Goal: Entertainment & Leisure: Browse casually

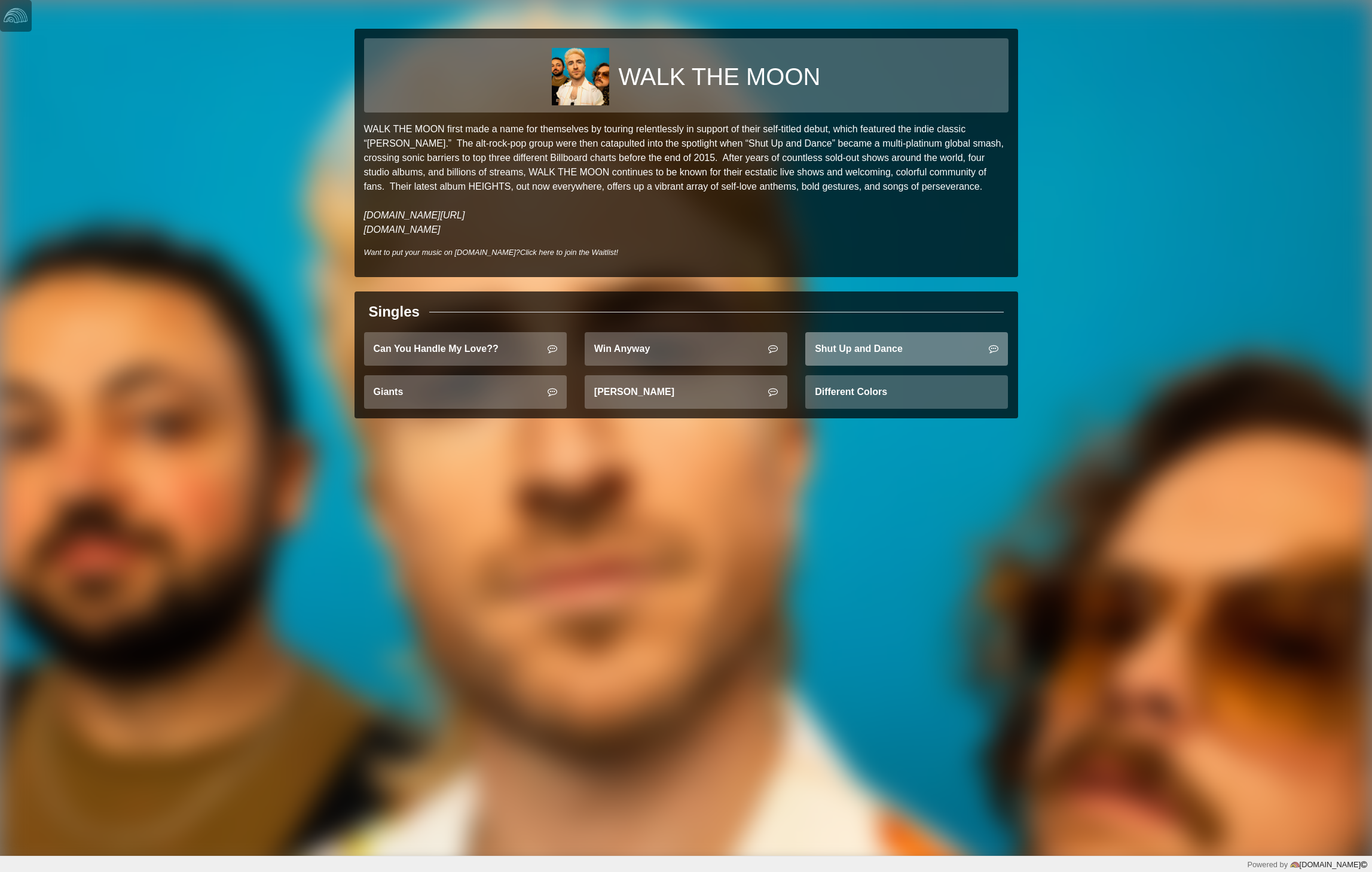
click at [850, 353] on link "Shut Up and Dance" at bounding box center [906, 349] width 203 height 34
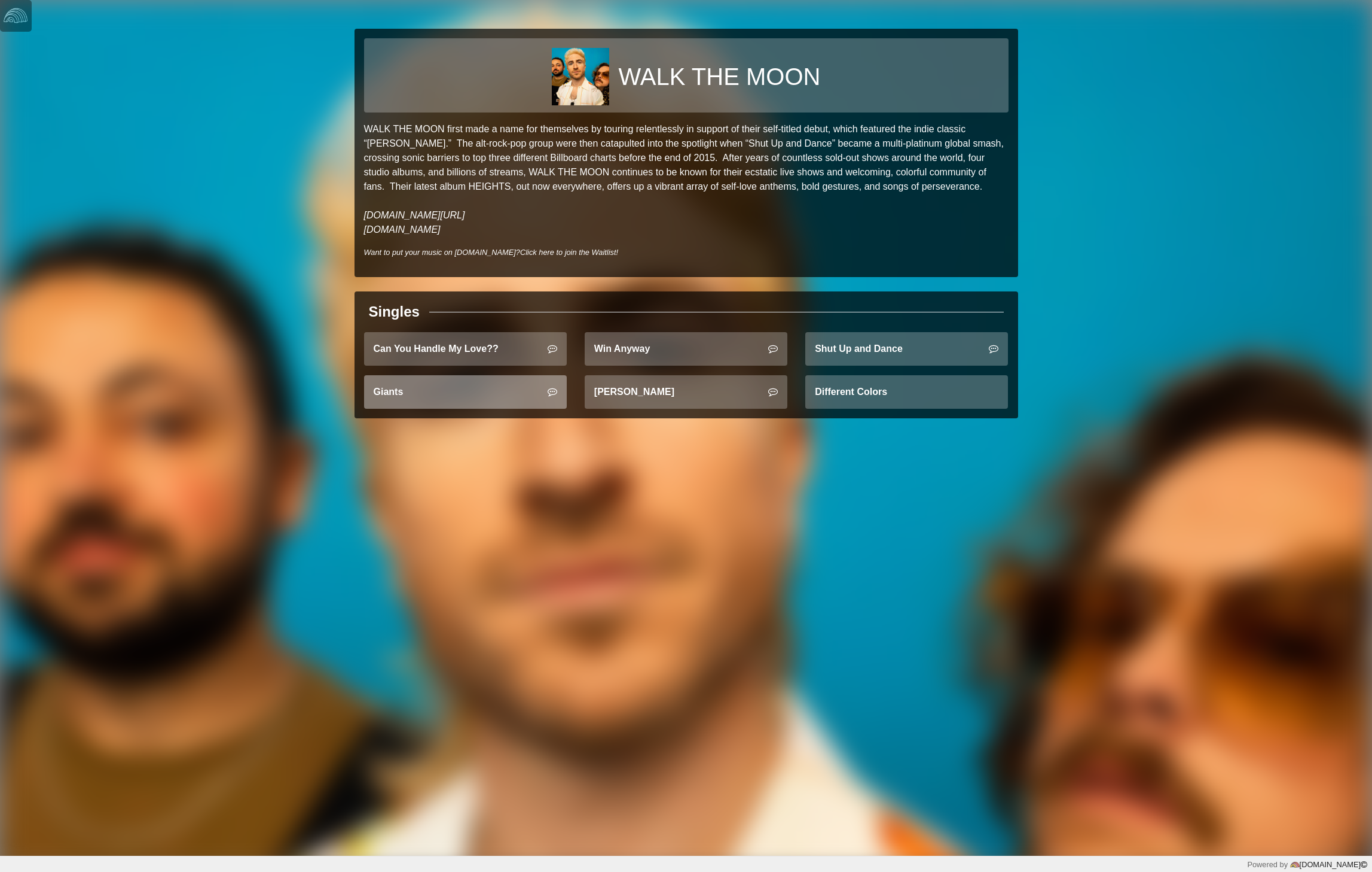
click at [484, 405] on link "Giants" at bounding box center [466, 392] width 203 height 34
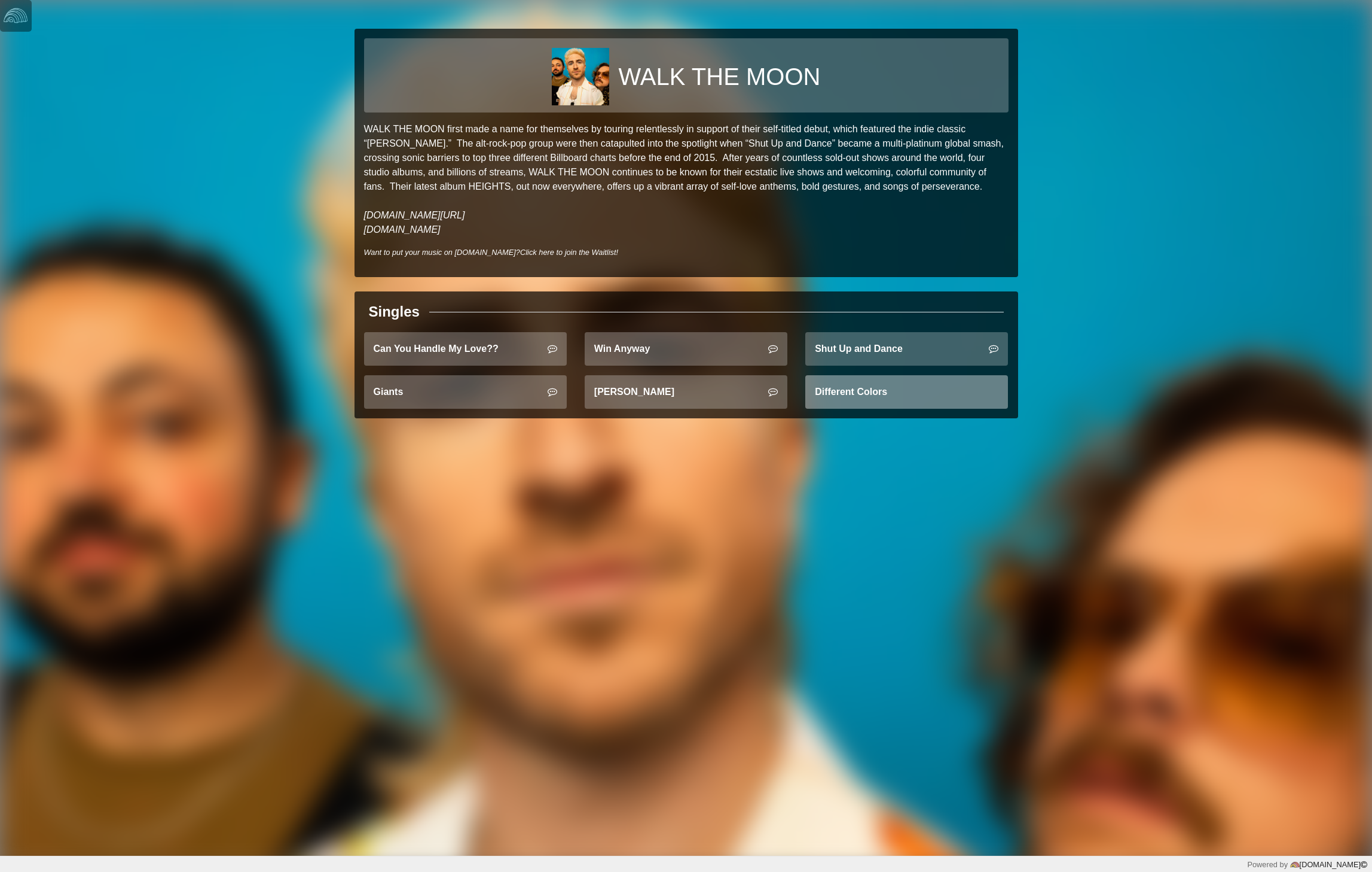
click at [868, 394] on link "Different Colors" at bounding box center [906, 392] width 203 height 34
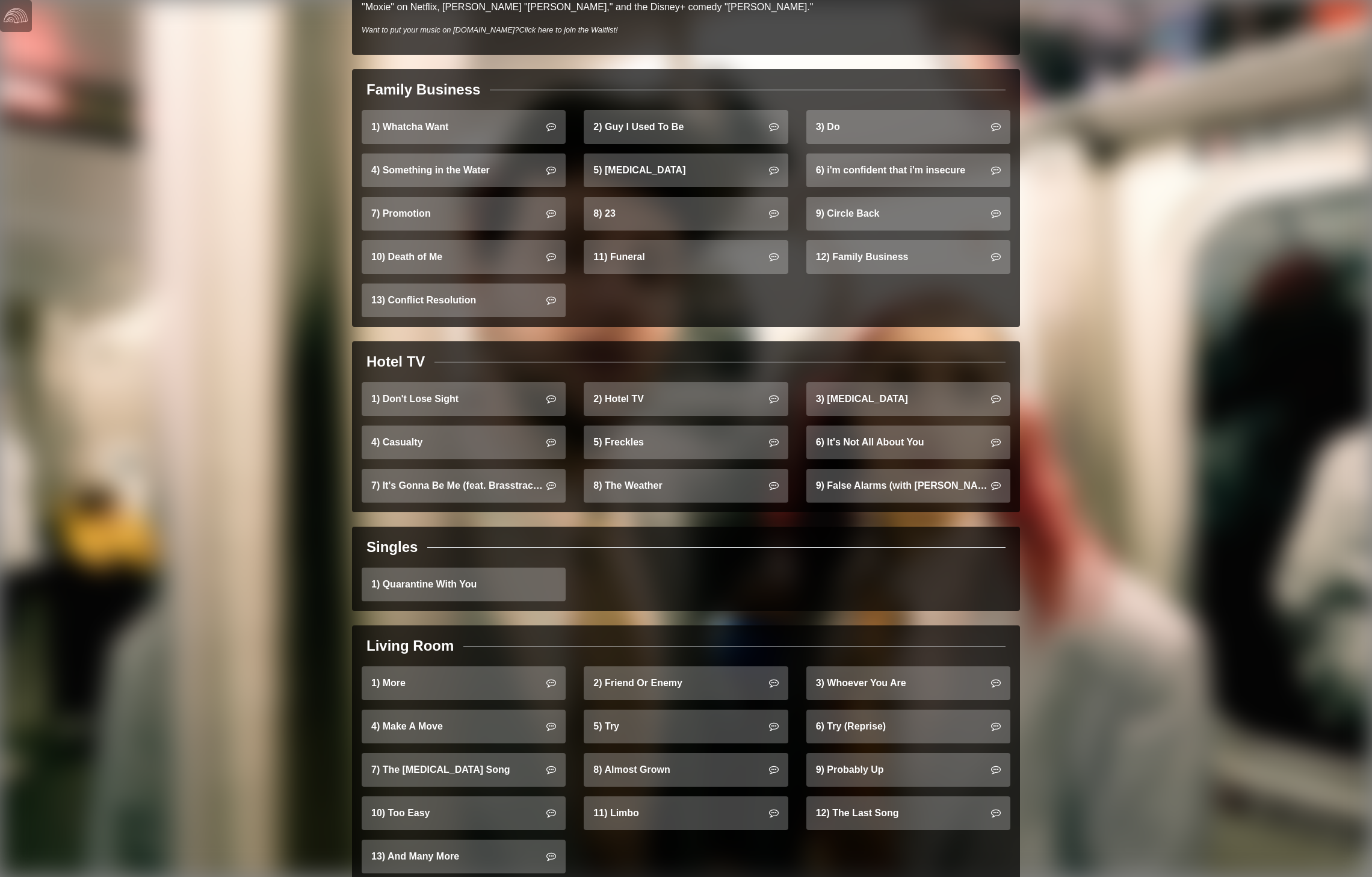
scroll to position [751, 0]
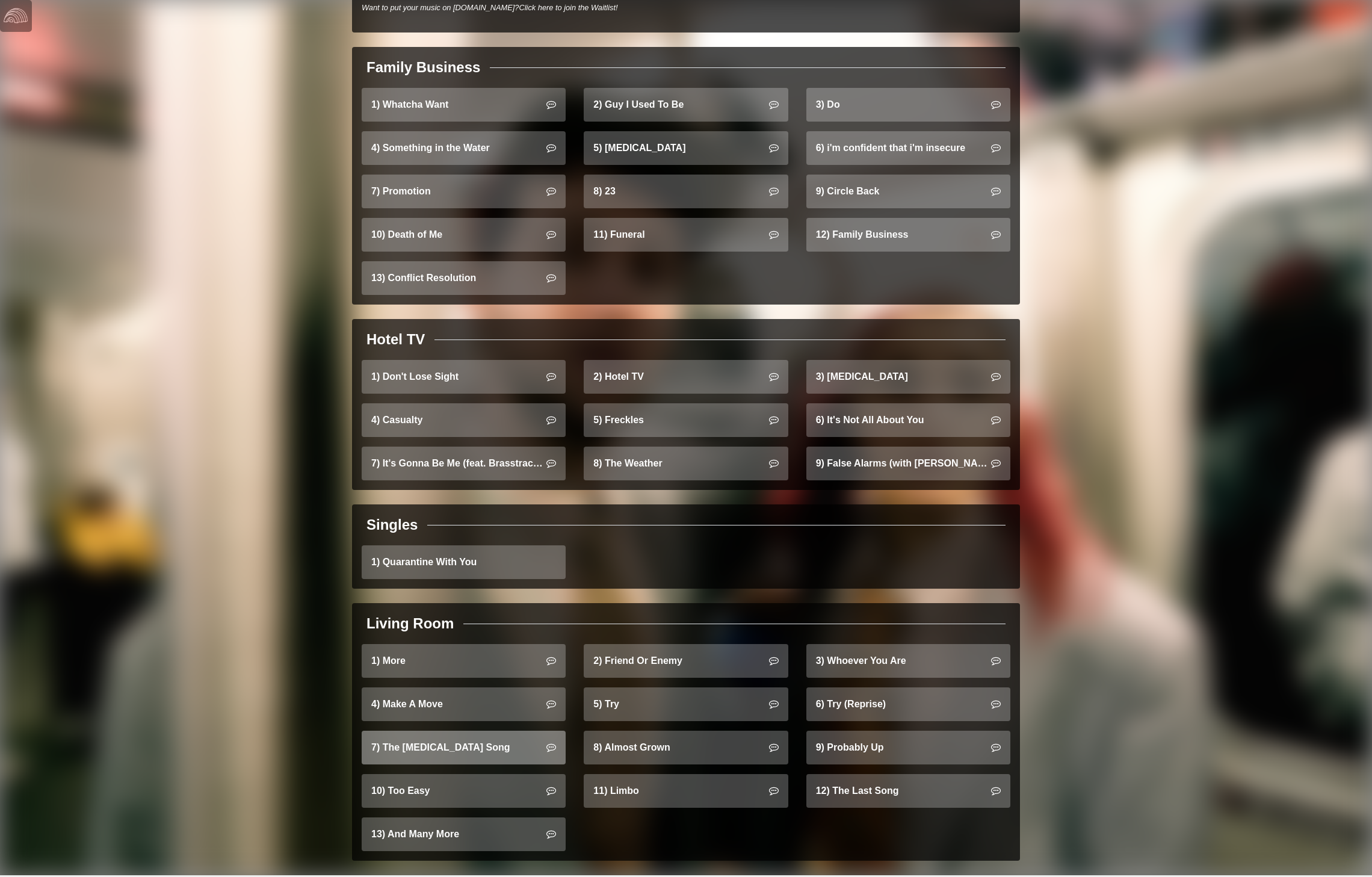
click at [416, 746] on link "7) The Heartburn Song" at bounding box center [464, 747] width 204 height 34
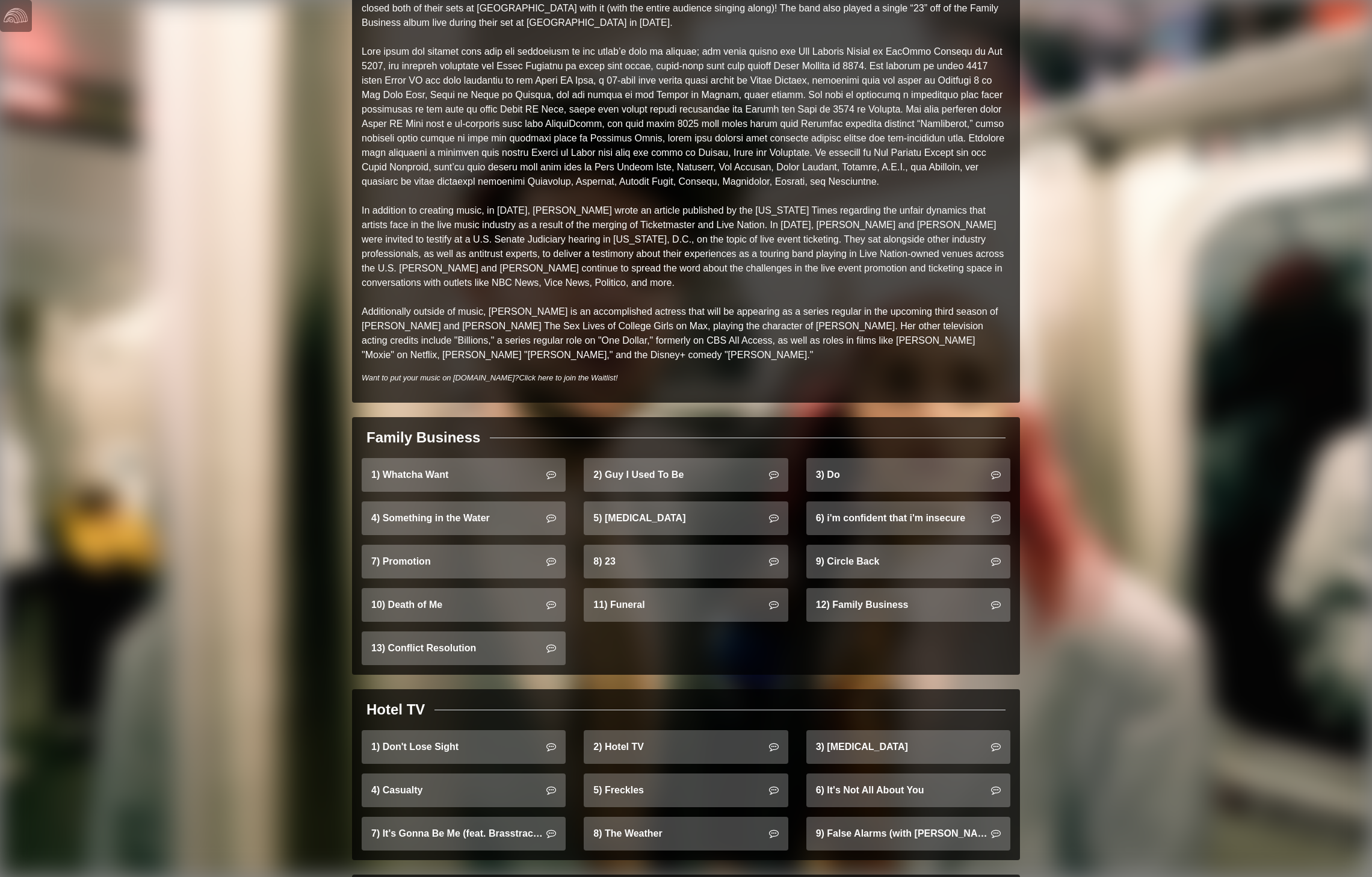
scroll to position [0, 0]
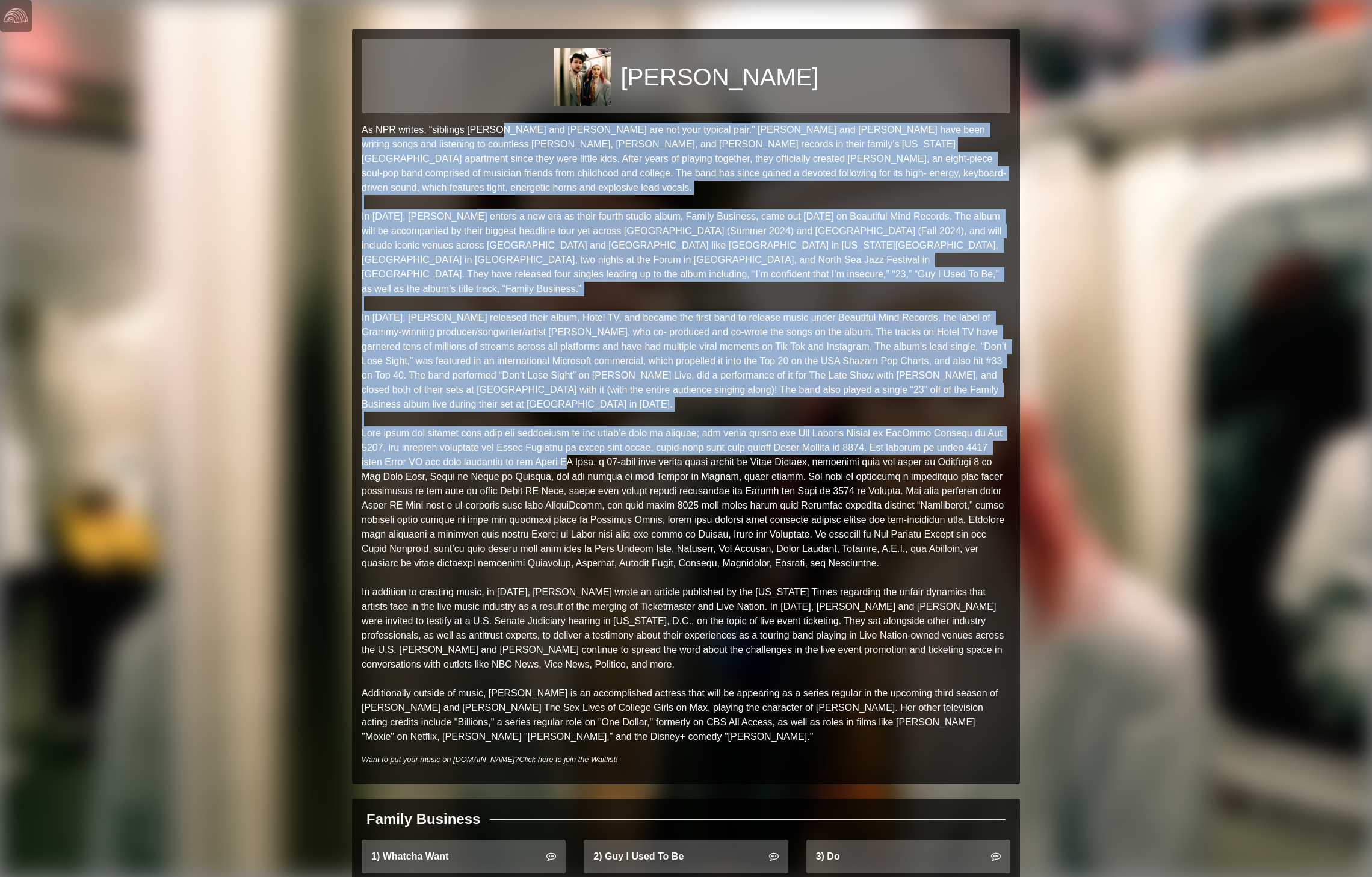
drag, startPoint x: 494, startPoint y: 133, endPoint x: 578, endPoint y: 441, distance: 319.2
click at [578, 441] on p "As NPR writes, “siblings Clyde and Gracie Lawrence are not your typical pair.” …" at bounding box center [686, 433] width 649 height 621
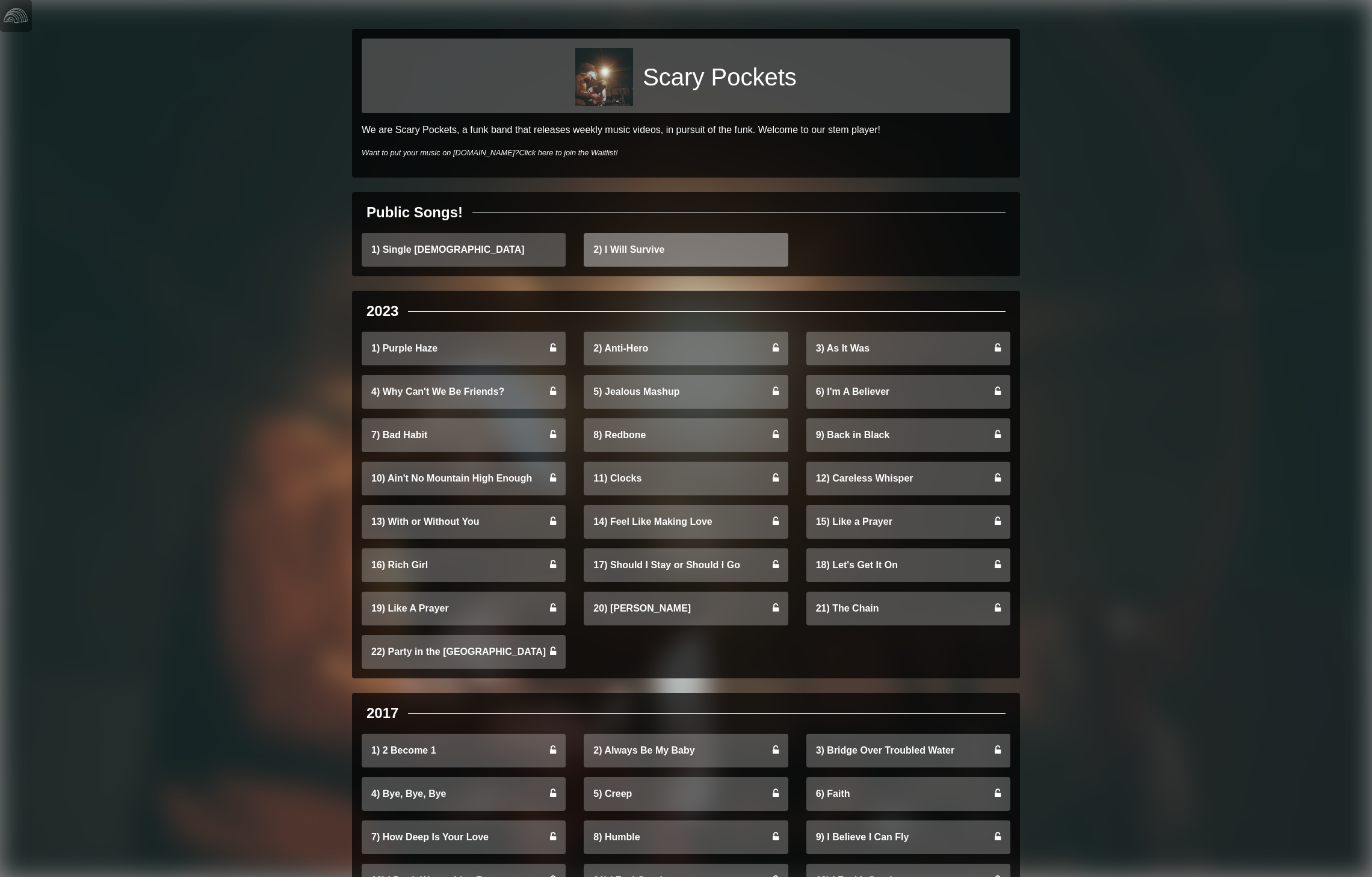
click at [687, 240] on link "2) I Will Survive" at bounding box center [686, 250] width 204 height 34
click at [484, 247] on link "1) Single [DEMOGRAPHIC_DATA]" at bounding box center [464, 250] width 204 height 34
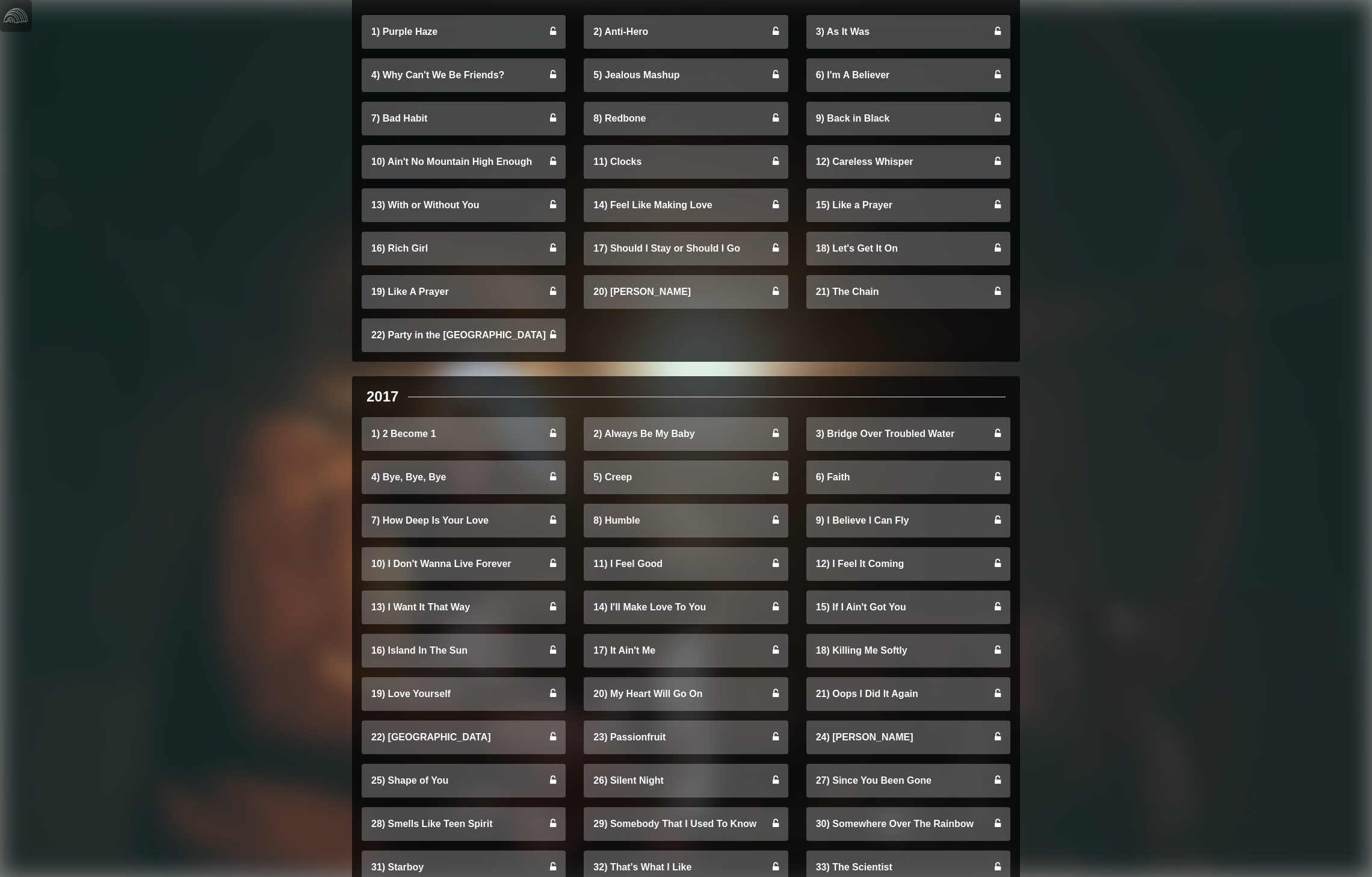
scroll to position [335, 0]
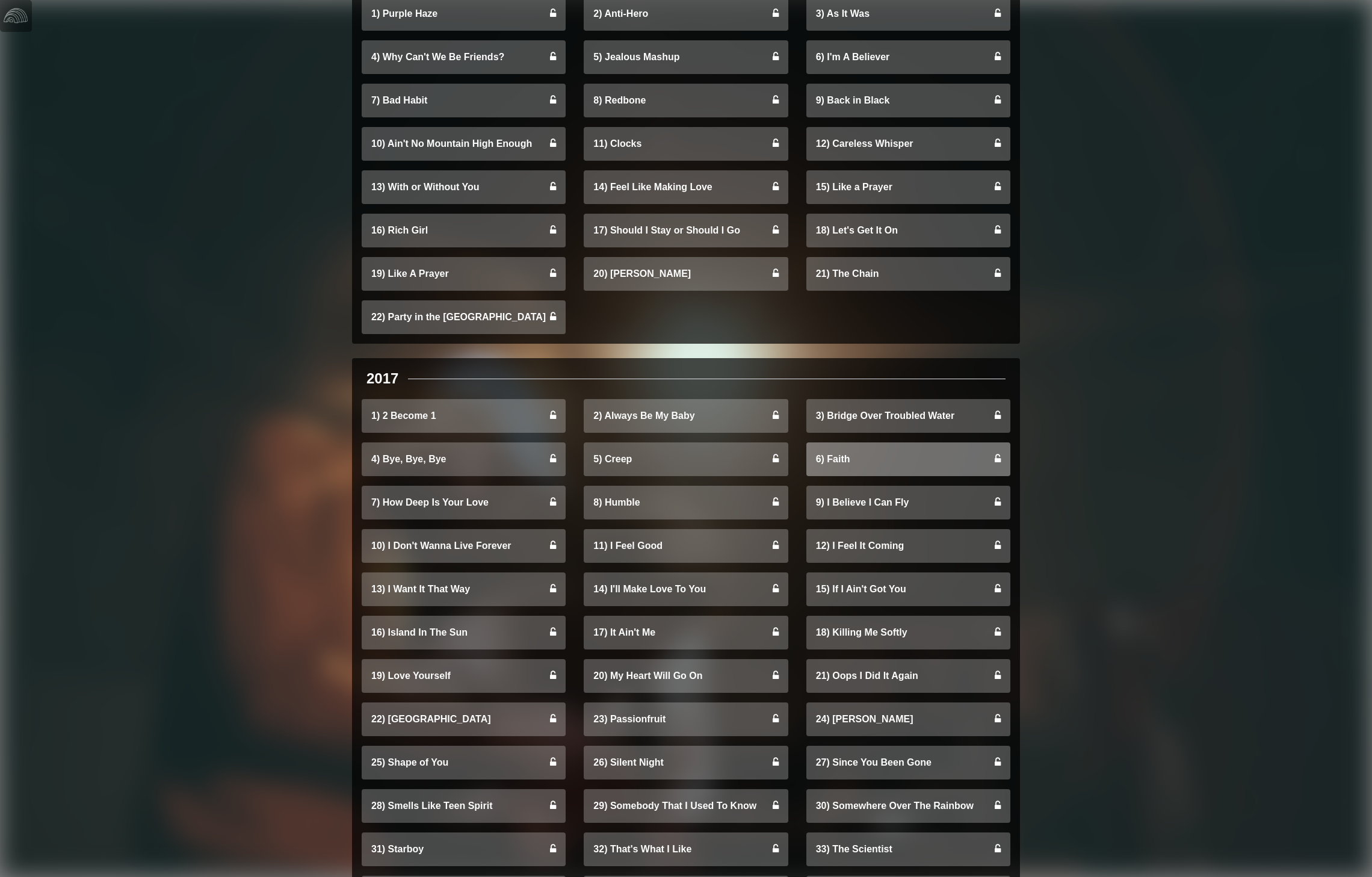
click at [864, 467] on link "6) Faith" at bounding box center [908, 459] width 204 height 34
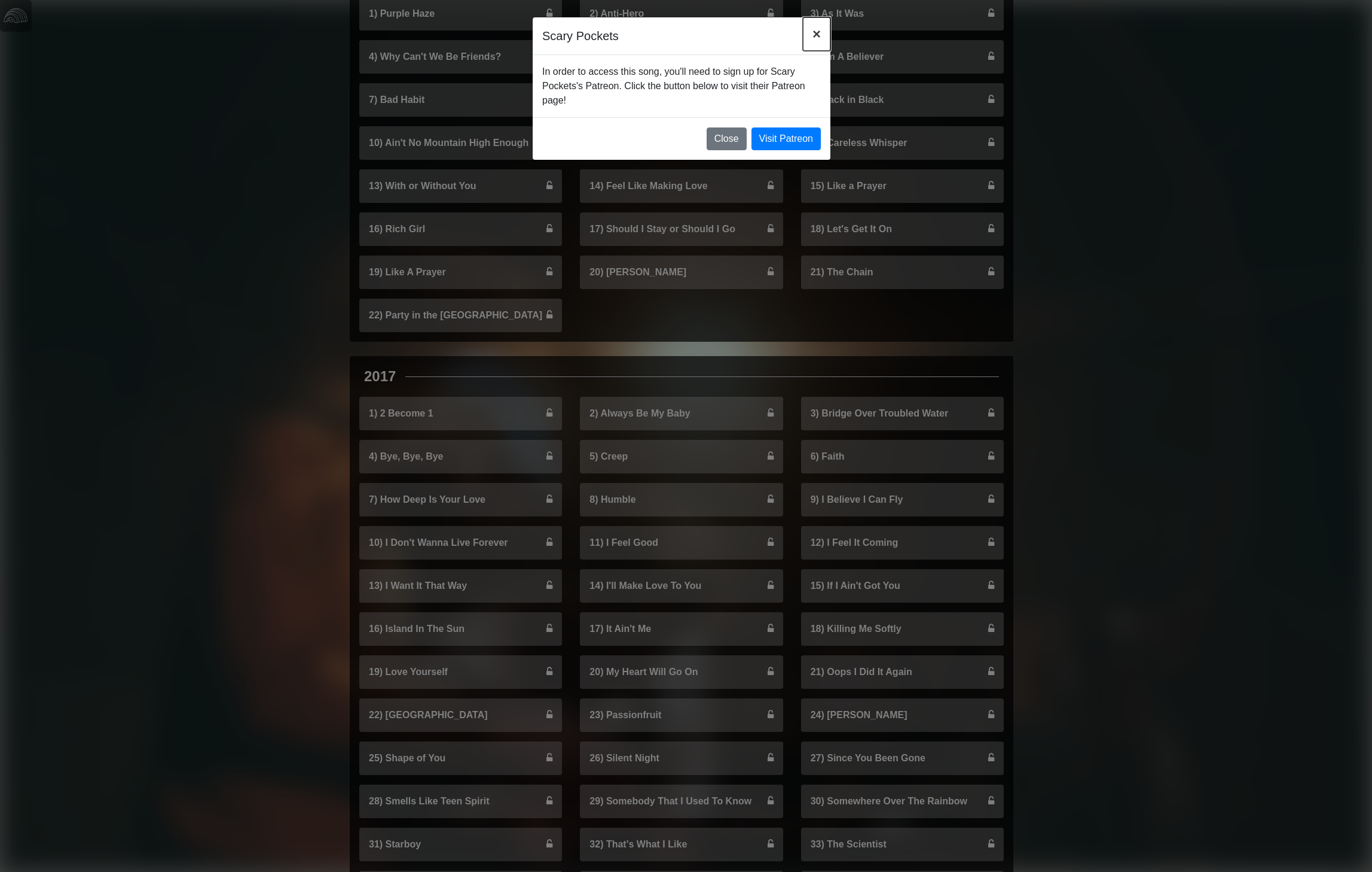
click at [817, 35] on span "×" at bounding box center [816, 34] width 8 height 16
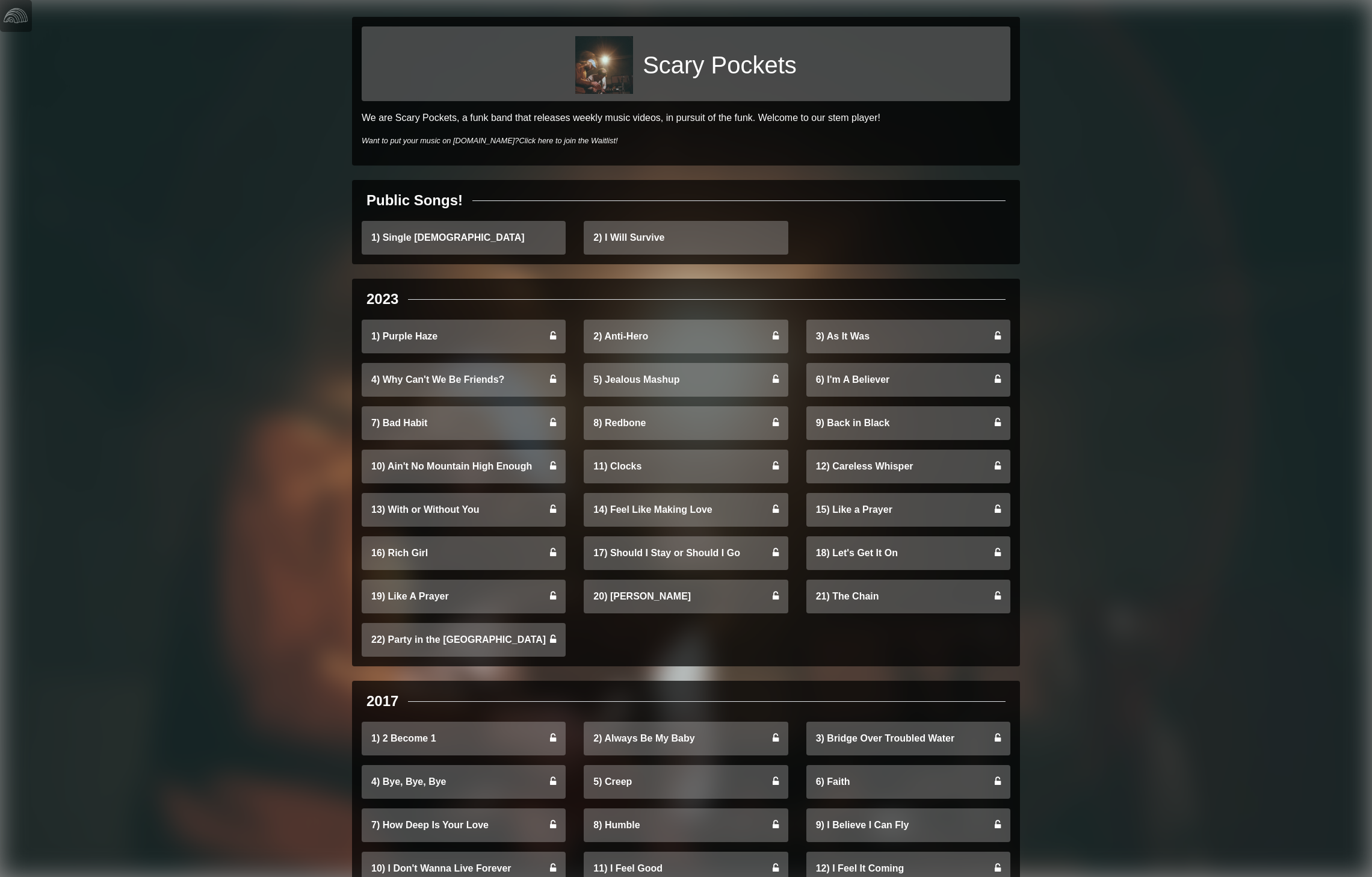
scroll to position [0, 0]
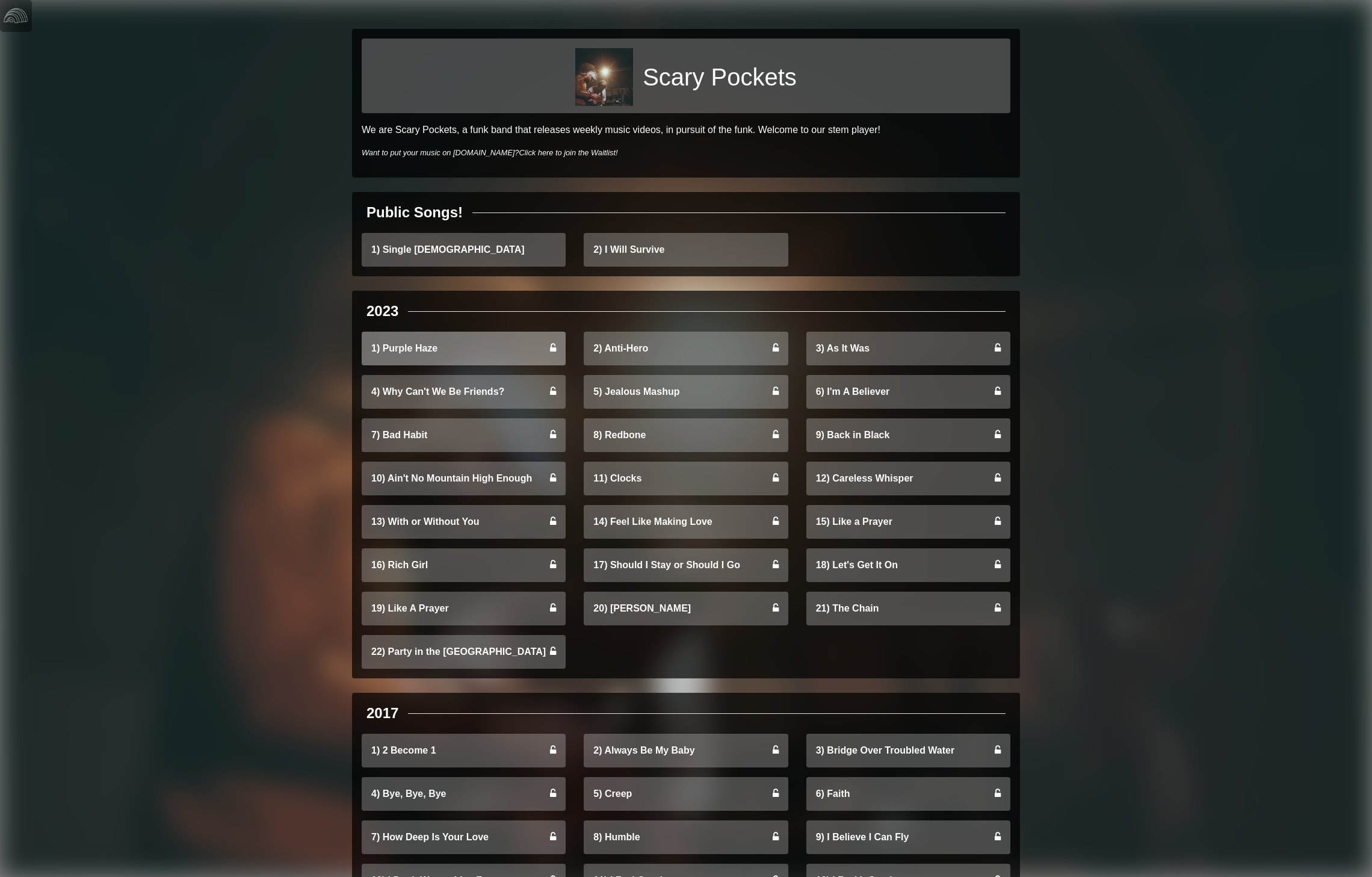
click at [450, 340] on link "1) Purple Haze" at bounding box center [464, 349] width 204 height 34
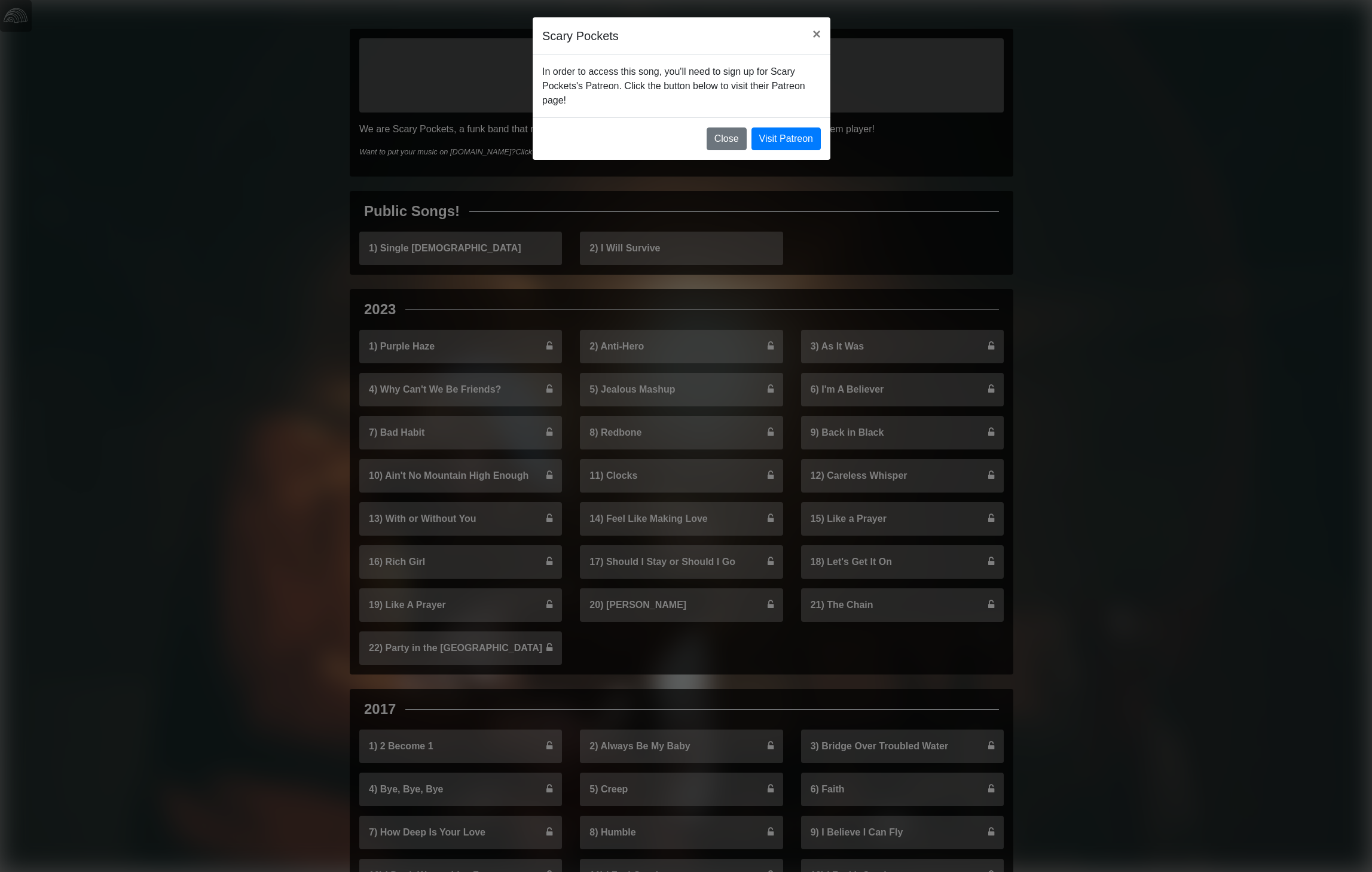
click at [1170, 254] on div "Scary Pockets × In order to access this song, you'll need to sign up for Scary …" at bounding box center [686, 436] width 1372 height 872
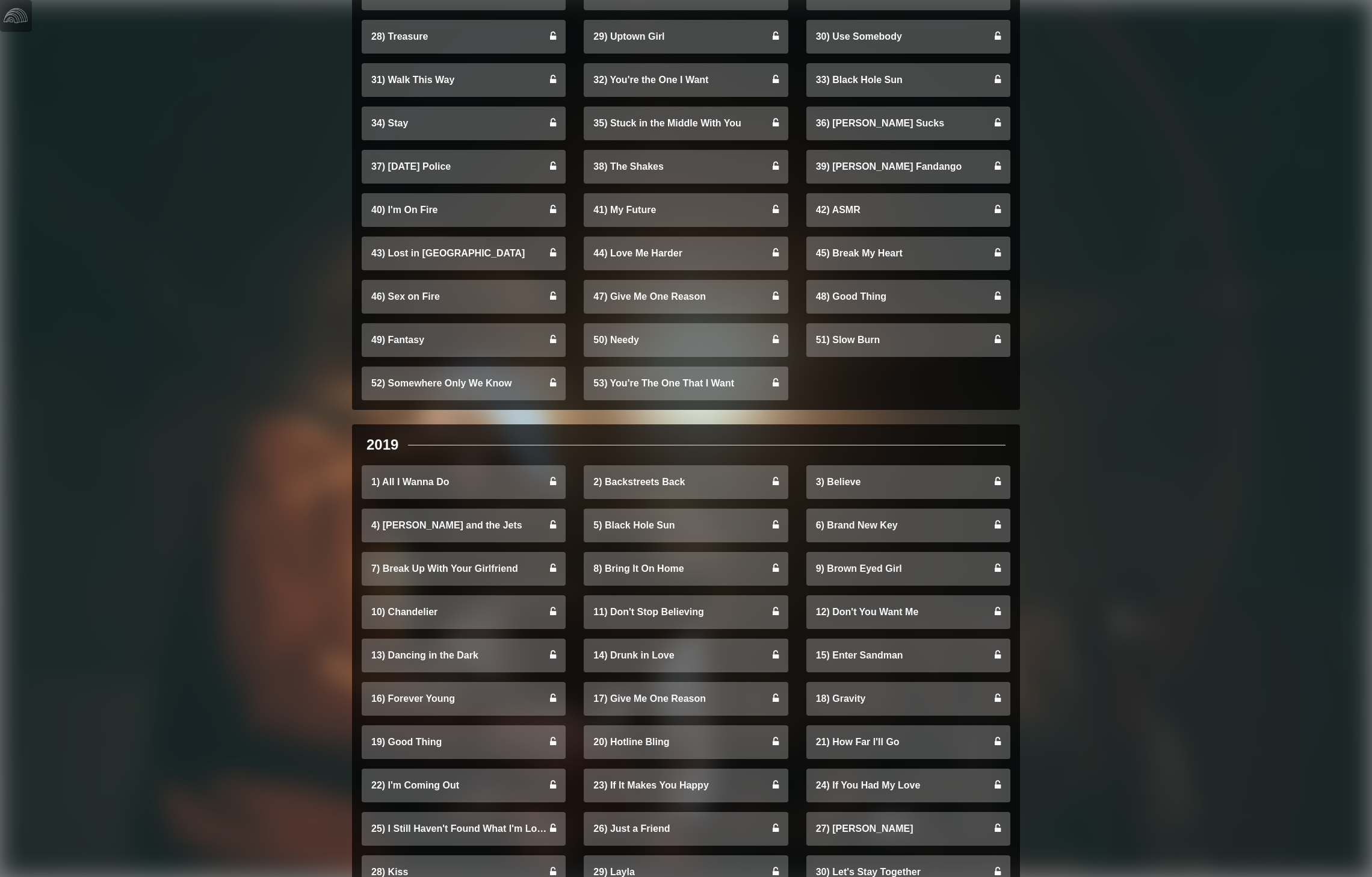
scroll to position [4740, 0]
